Goal: Information Seeking & Learning: Check status

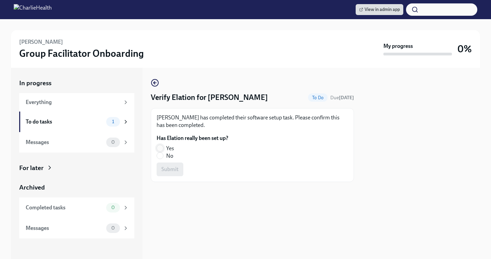
click at [159, 145] on input "Yes" at bounding box center [160, 148] width 6 height 6
radio input "true"
click at [168, 171] on span "Submit" at bounding box center [169, 169] width 17 height 7
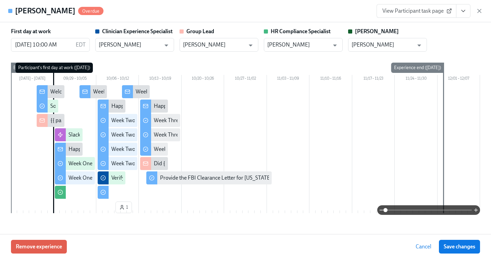
scroll to position [0, 10242]
click at [478, 13] on icon "button" at bounding box center [479, 11] width 7 height 7
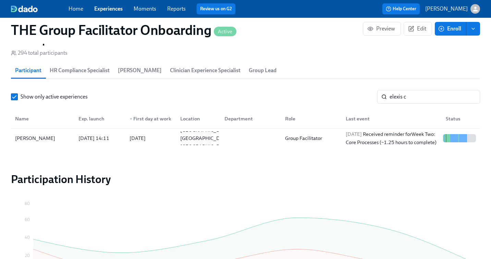
click at [409, 105] on div "Show only active experiences elexis c ​ Name Exp. launch ▼ First day at work Lo…" at bounding box center [245, 119] width 469 height 58
click at [409, 99] on input "elexis c" at bounding box center [435, 97] width 90 height 14
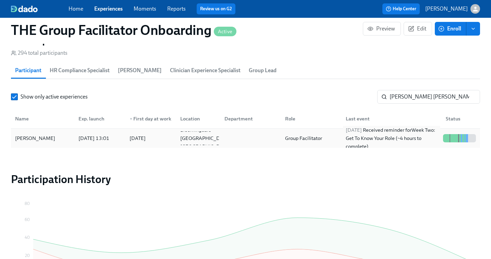
click at [390, 134] on div "2025/10/10 Received reminder for Week Two: Get To Know Your Role (~4 hours to c…" at bounding box center [392, 138] width 98 height 25
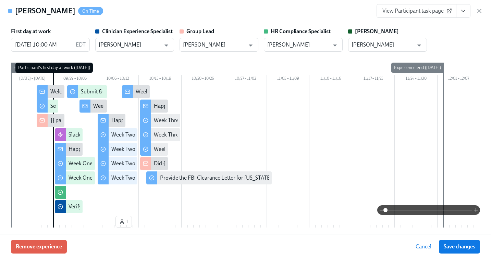
click at [422, 14] on span "View Participant task page" at bounding box center [416, 11] width 68 height 7
drag, startPoint x: 478, startPoint y: 13, endPoint x: 400, endPoint y: 85, distance: 105.9
click at [478, 13] on icon "button" at bounding box center [479, 11] width 7 height 7
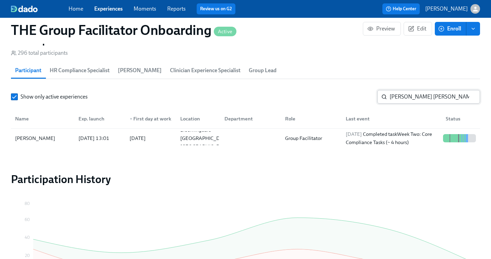
click at [404, 102] on input "nicole cl" at bounding box center [435, 97] width 90 height 14
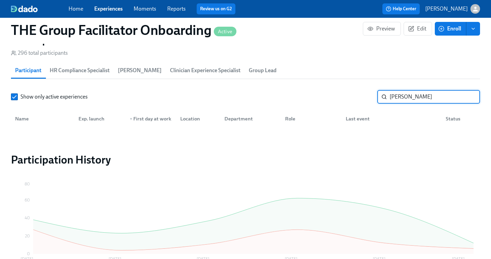
click at [411, 98] on input "stephanie h" at bounding box center [435, 97] width 90 height 14
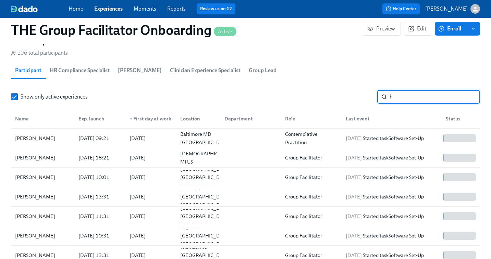
click at [405, 99] on input "h" at bounding box center [435, 97] width 90 height 14
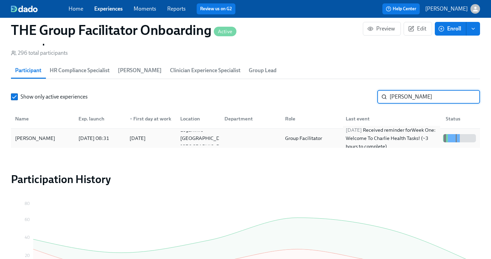
click at [367, 136] on div "2025/10/10 Received reminder for Week One: Welcome To Charlie Health Tasks! (~3…" at bounding box center [392, 138] width 98 height 25
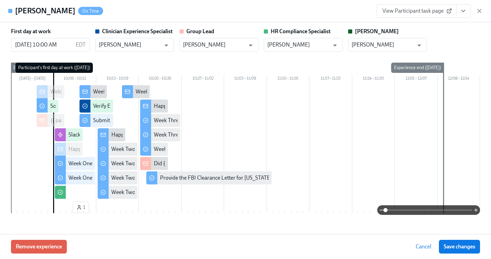
click at [399, 10] on span "View Participant task page" at bounding box center [416, 11] width 68 height 7
click at [481, 12] on icon "button" at bounding box center [479, 10] width 3 height 3
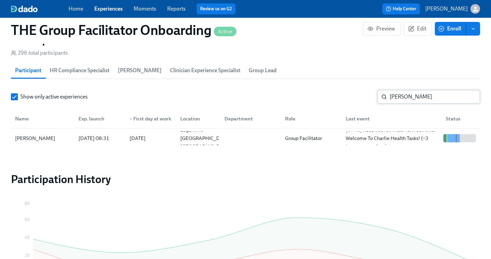
click at [419, 96] on input "huggins" at bounding box center [435, 97] width 90 height 14
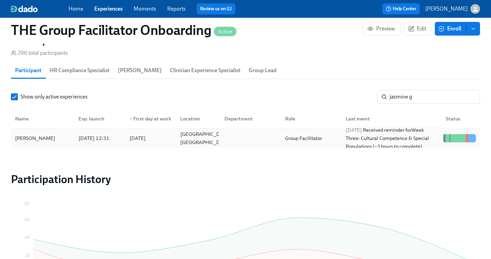
click at [399, 141] on div "2025/10/03 Received reminder for Week Three: Cultural Competence & Special Popu…" at bounding box center [392, 138] width 98 height 25
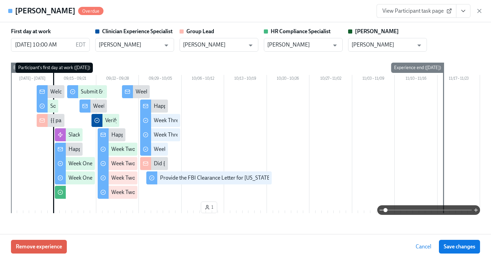
click at [422, 11] on span "View Participant task page" at bounding box center [416, 11] width 68 height 7
drag, startPoint x: 479, startPoint y: 11, endPoint x: 394, endPoint y: 130, distance: 146.4
click at [479, 11] on icon "button" at bounding box center [479, 10] width 3 height 3
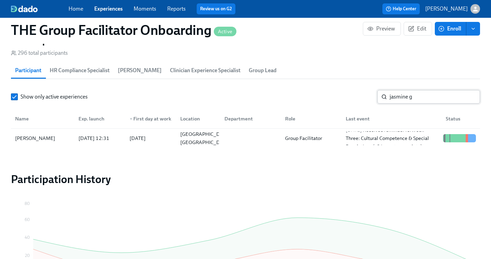
click at [399, 95] on input "jasmine g" at bounding box center [435, 97] width 90 height 14
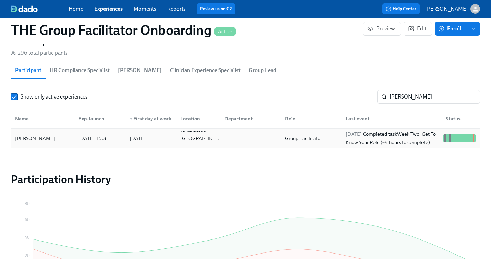
click at [394, 140] on div "2025/10/08 Completed task Week Two: Get To Know Your Role (~4 hours to complete)" at bounding box center [392, 138] width 98 height 16
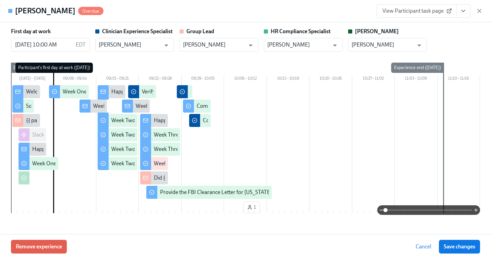
click at [462, 12] on icon "View task page" at bounding box center [463, 11] width 7 height 7
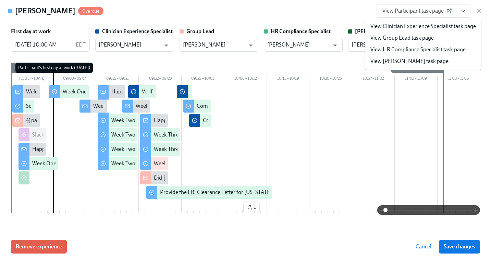
click at [419, 49] on link "View HR Compliance Specialist task page" at bounding box center [417, 50] width 95 height 8
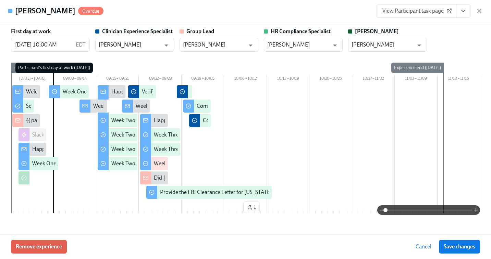
click at [434, 13] on span "View Participant task page" at bounding box center [416, 11] width 68 height 7
click at [463, 14] on icon "View task page" at bounding box center [463, 11] width 7 height 7
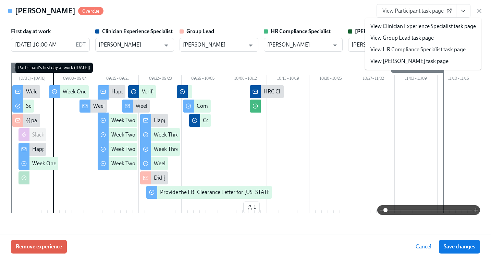
click at [415, 50] on link "View HR Compliance Specialist task page" at bounding box center [417, 50] width 95 height 8
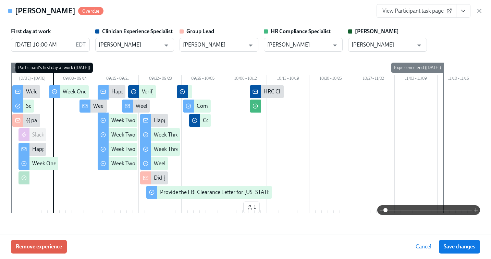
click at [467, 13] on button "View task page" at bounding box center [463, 11] width 14 height 14
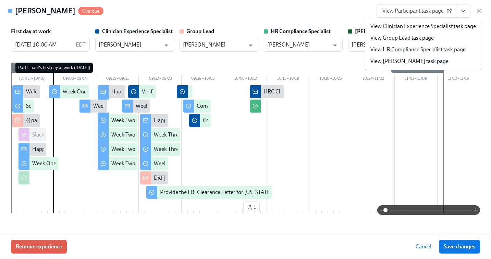
click at [417, 52] on link "View HR Compliance Specialist task page" at bounding box center [417, 50] width 95 height 8
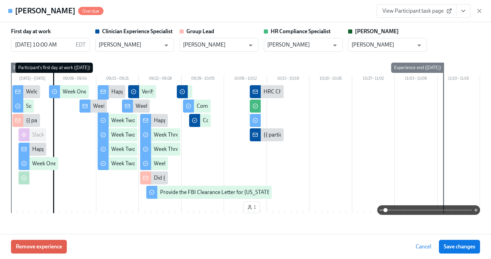
scroll to position [0, 10134]
click at [427, 11] on span "View Participant task page" at bounding box center [416, 11] width 68 height 7
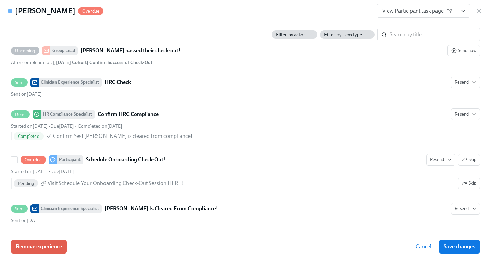
scroll to position [1798, 0]
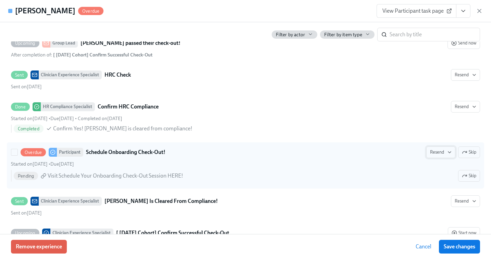
click at [447, 151] on icon "button" at bounding box center [449, 152] width 5 height 5
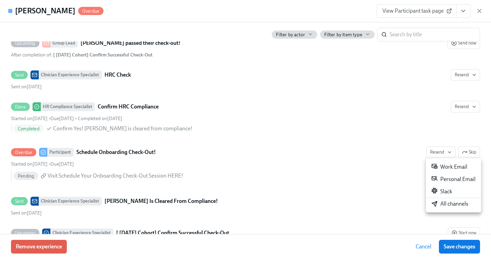
click at [441, 202] on div "All channels" at bounding box center [449, 204] width 37 height 8
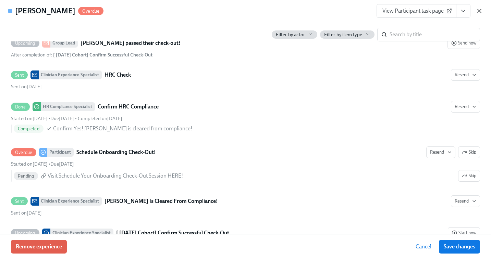
click at [479, 10] on icon "button" at bounding box center [479, 11] width 7 height 7
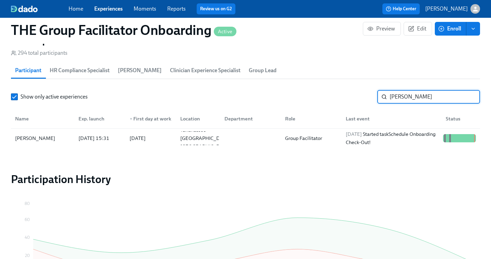
click at [401, 95] on input "teri" at bounding box center [435, 97] width 90 height 14
paste input "Hyrum Willard"
type input "Hyrum Willard"
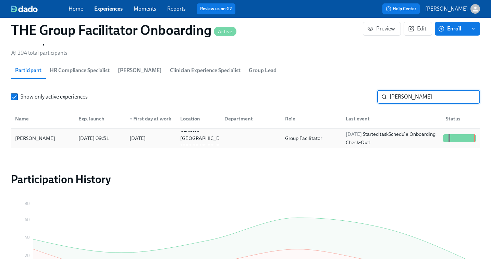
click at [367, 140] on div "2025/10/10 Started task Schedule Onboarding Check-Out!" at bounding box center [392, 138] width 98 height 16
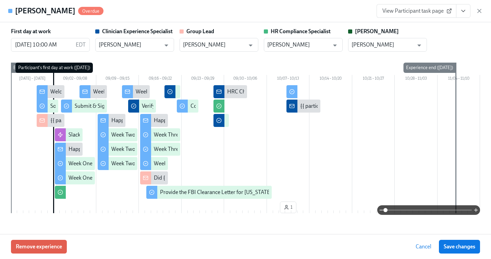
click at [463, 12] on icon "View task page" at bounding box center [463, 11] width 7 height 7
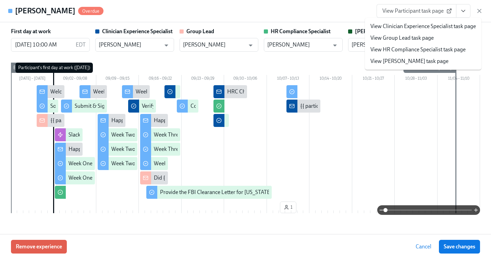
click at [416, 11] on span "View Participant task page" at bounding box center [416, 11] width 68 height 7
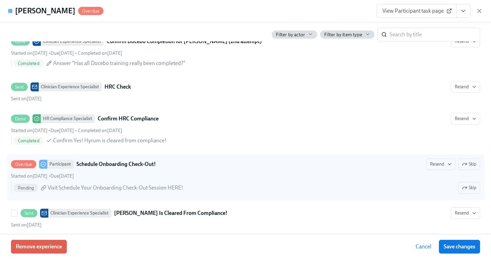
scroll to position [1767, 0]
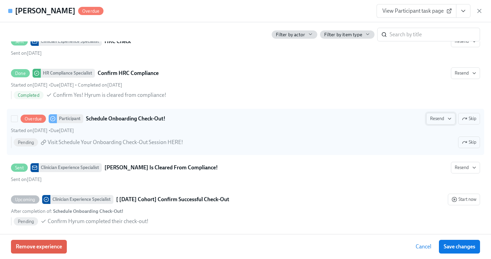
click at [437, 118] on span "Resend" at bounding box center [441, 118] width 22 height 7
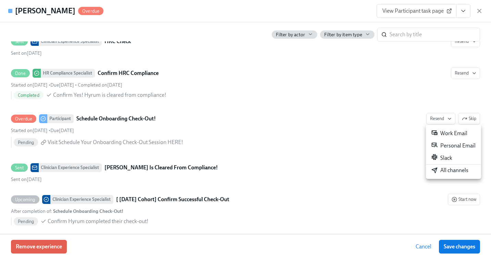
click at [438, 170] on div "All channels" at bounding box center [449, 171] width 37 height 8
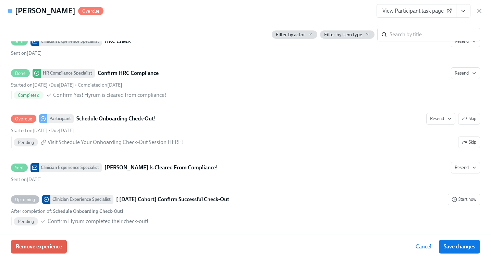
click at [404, 12] on span "View Participant task page" at bounding box center [416, 11] width 68 height 7
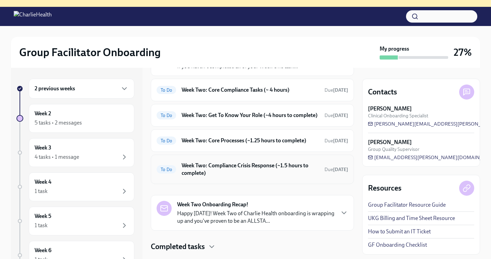
scroll to position [33, 0]
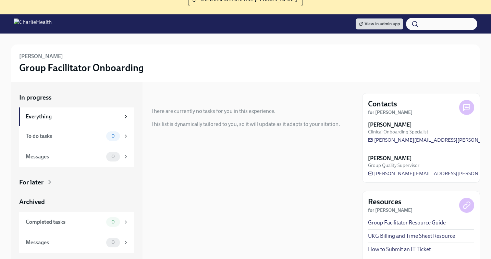
scroll to position [76, 0]
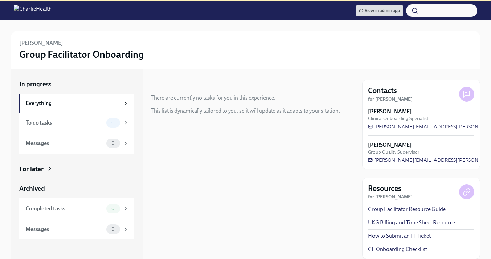
click at [40, 164] on div "In progress Everything To do tasks 0 Messages 0 For later Archived Completed ta…" at bounding box center [76, 160] width 115 height 160
click at [39, 168] on div "For later" at bounding box center [31, 169] width 24 height 9
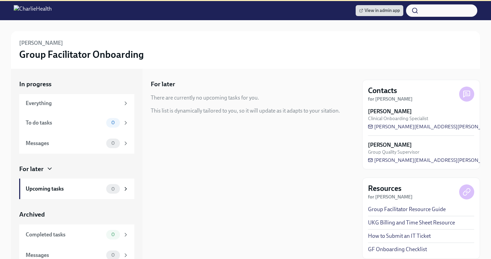
scroll to position [77, 0]
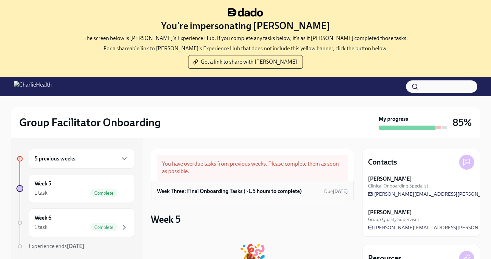
click at [242, 192] on h6 "Week Three: Final Onboarding Tasks (~1.5 hours to complete)" at bounding box center [229, 192] width 145 height 8
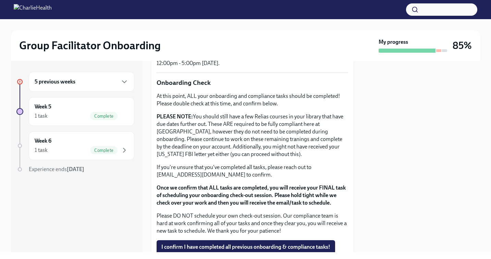
scroll to position [580, 0]
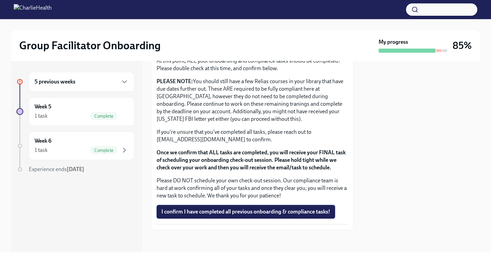
click at [228, 212] on span "I confirm I have completed all previous onboarding & compliance tasks!" at bounding box center [245, 212] width 169 height 7
